Goal: Transaction & Acquisition: Download file/media

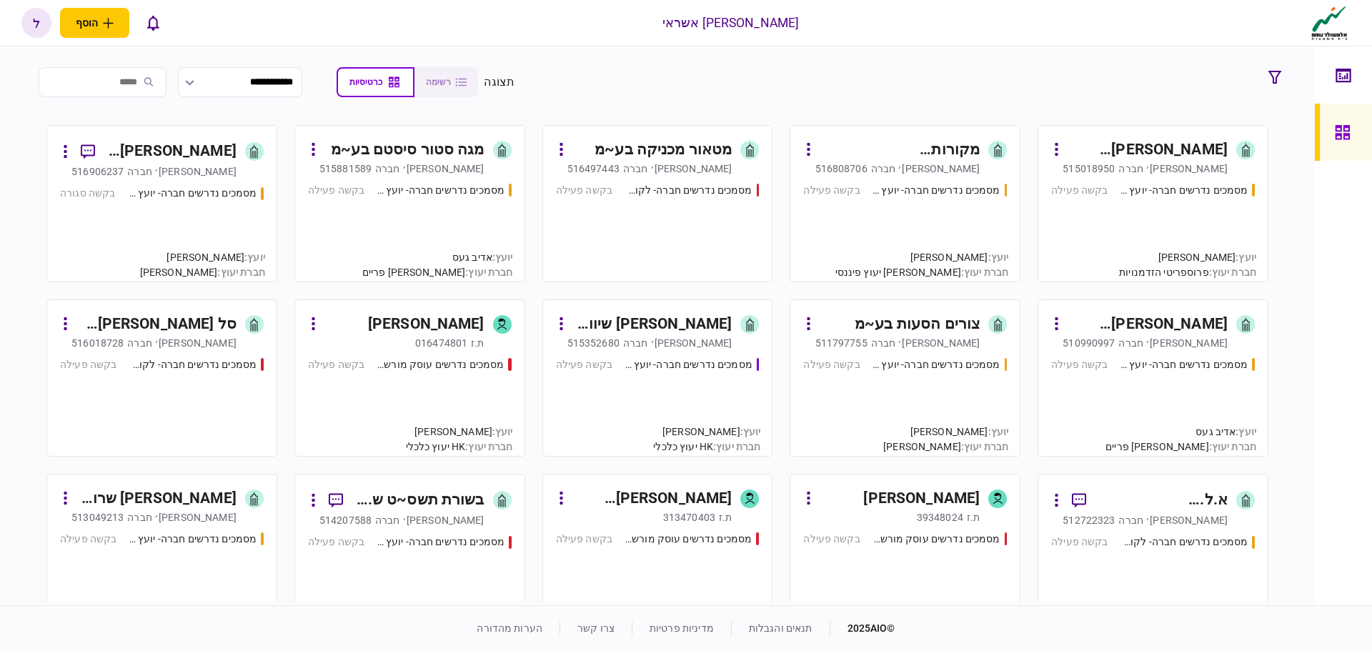
click at [868, 336] on div "511797755" at bounding box center [842, 343] width 52 height 14
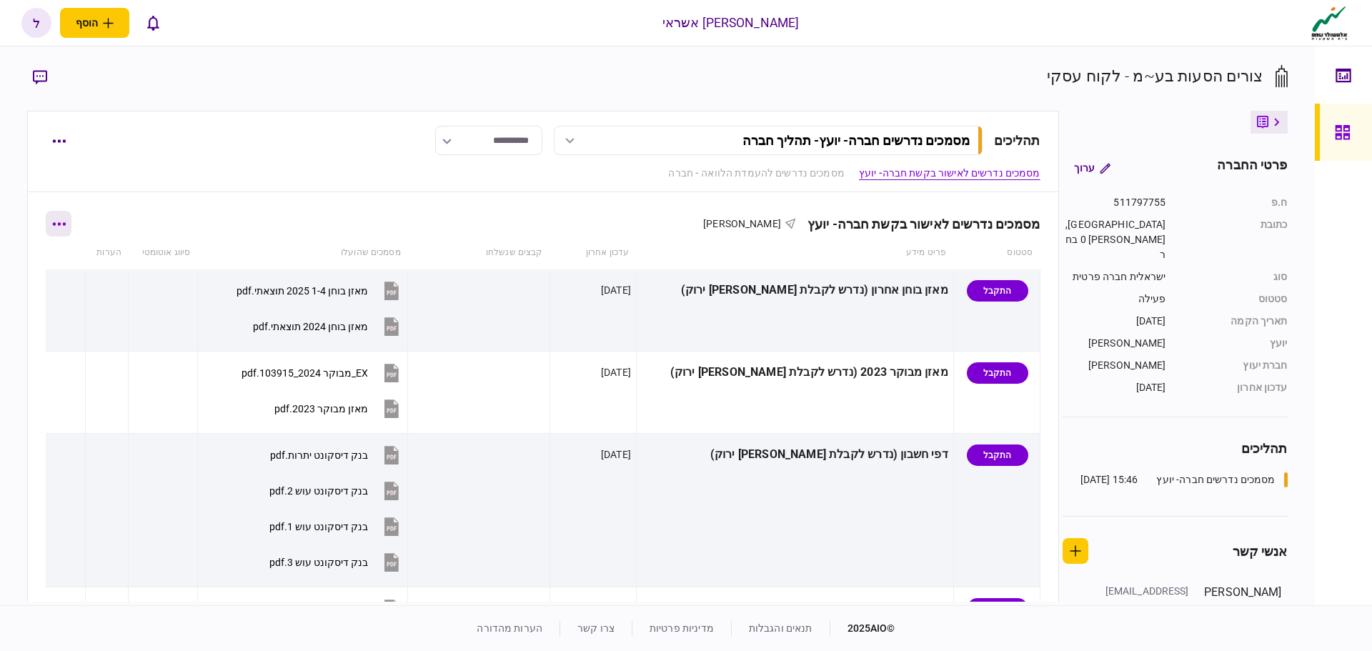
click at [66, 222] on button "button" at bounding box center [59, 224] width 26 height 26
click at [94, 316] on span "הורד מסמכים" at bounding box center [79, 315] width 66 height 17
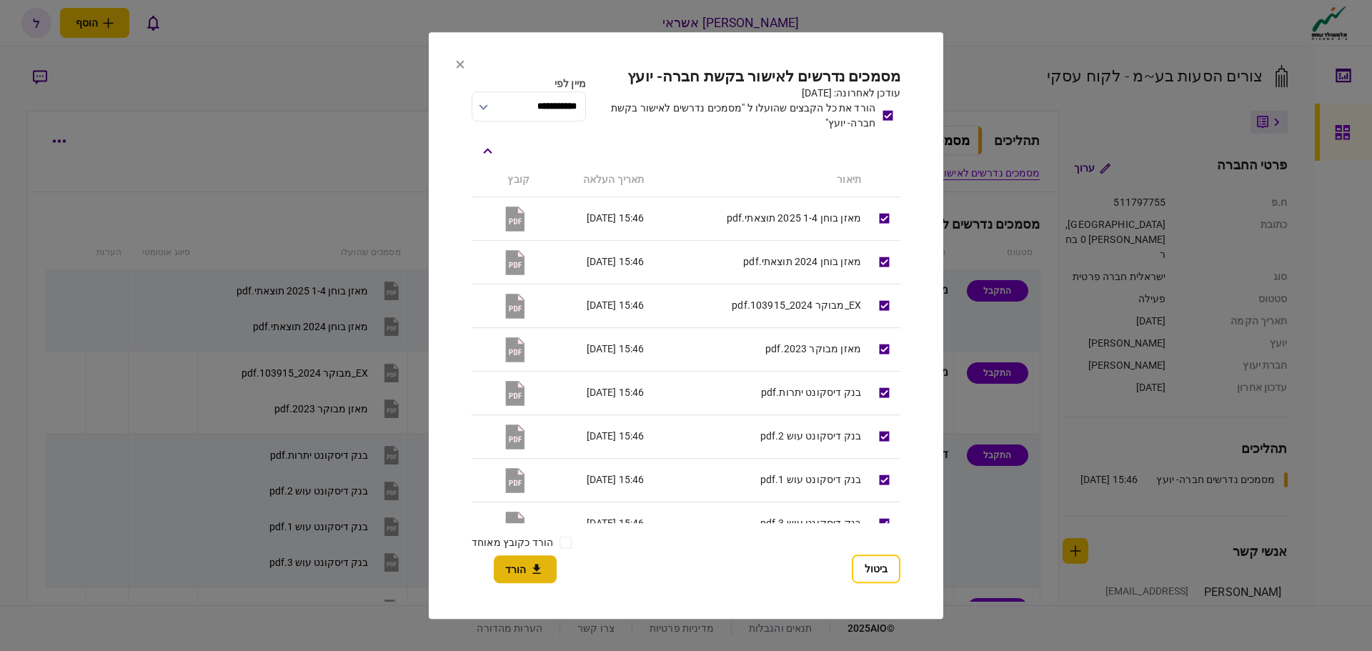
click at [514, 572] on button "הורד" at bounding box center [525, 569] width 63 height 28
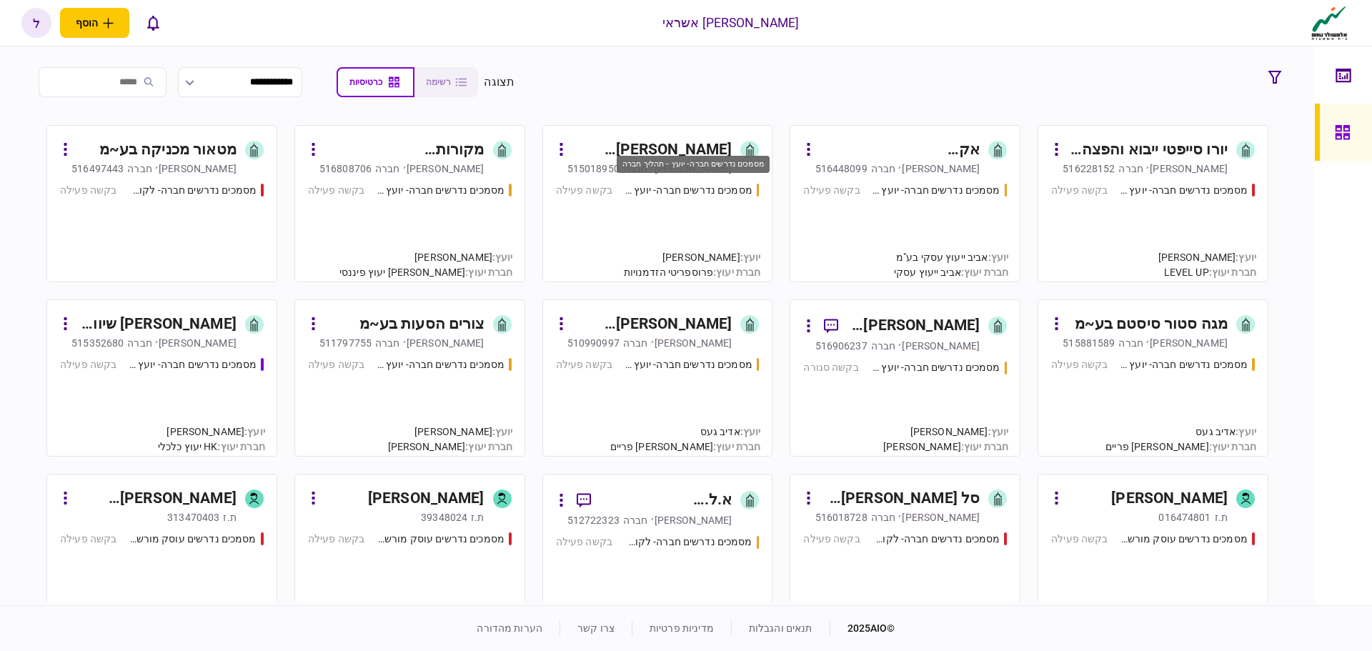
click at [642, 189] on div "מסמכים נדרשים חברה- יועץ - תהליך חברה" at bounding box center [688, 190] width 129 height 15
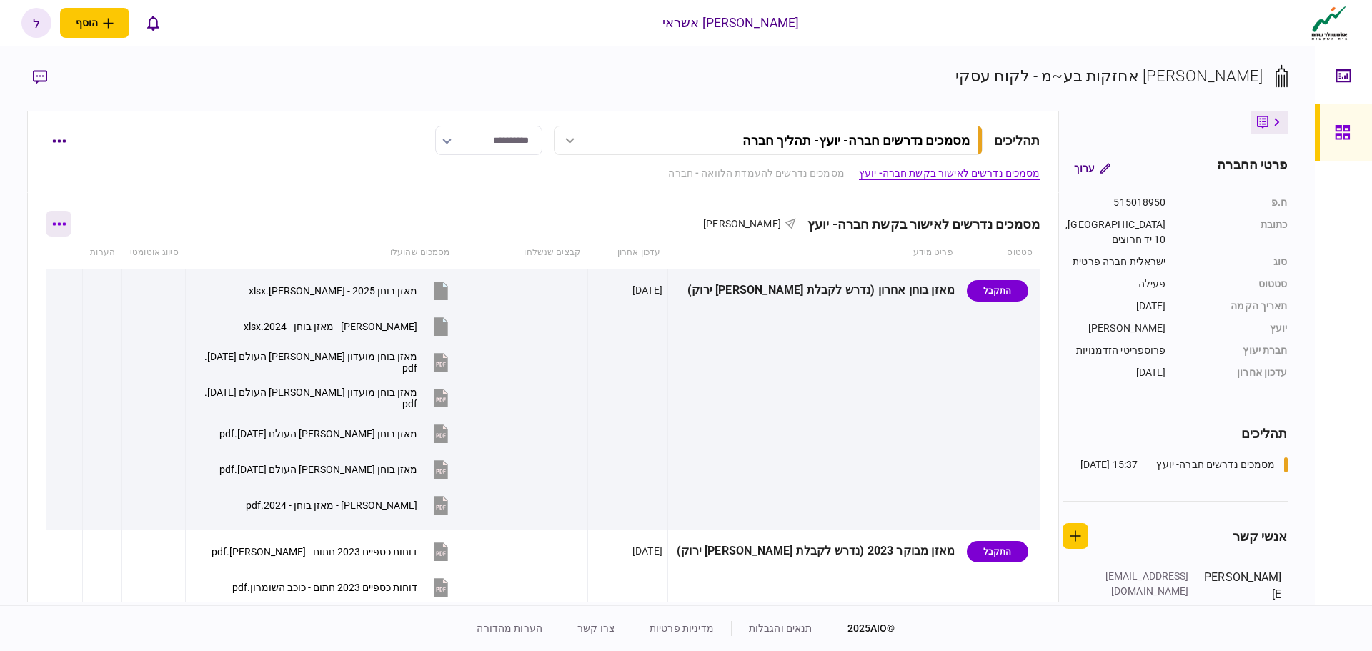
click at [63, 223] on icon "button" at bounding box center [59, 224] width 14 height 4
click at [84, 313] on span "הורד מסמכים" at bounding box center [79, 315] width 66 height 17
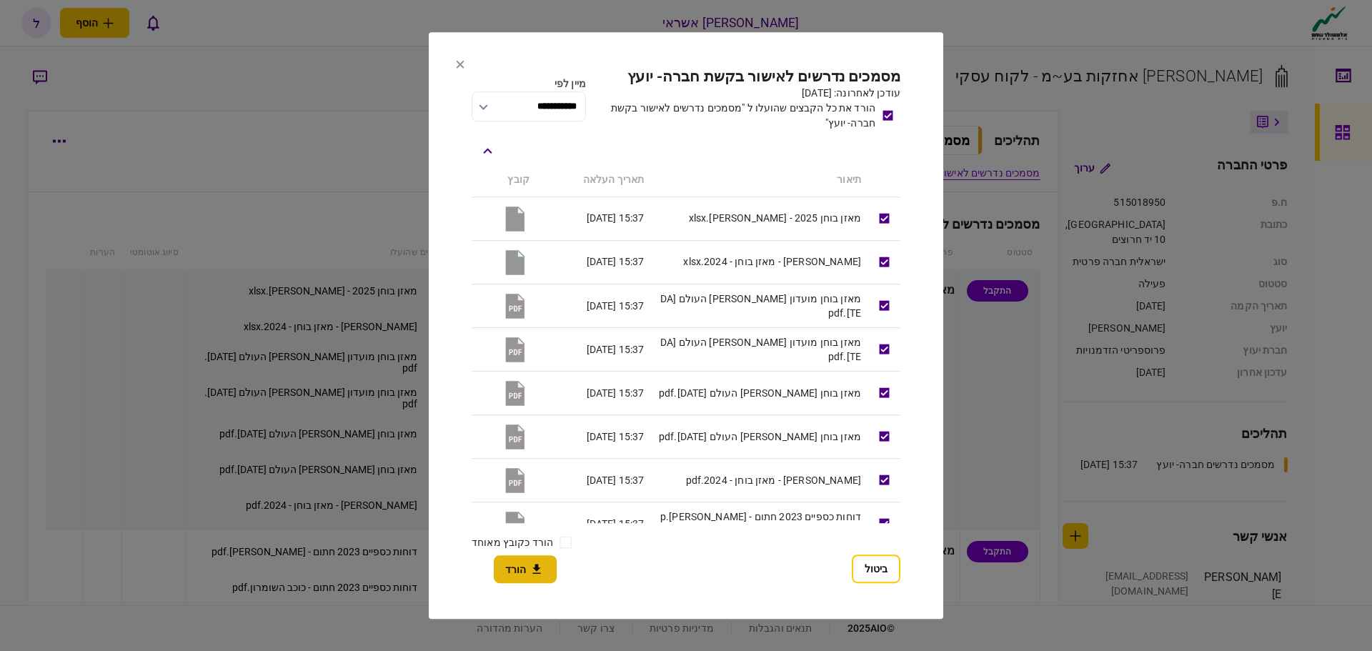
click at [532, 565] on icon "button" at bounding box center [536, 570] width 17 height 14
